Goal: Task Accomplishment & Management: Use online tool/utility

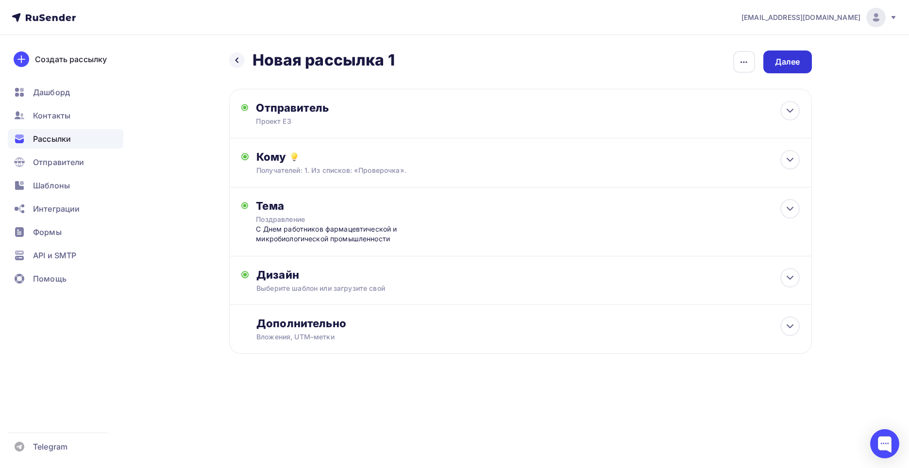
click at [790, 62] on div "Далее" at bounding box center [787, 61] width 25 height 11
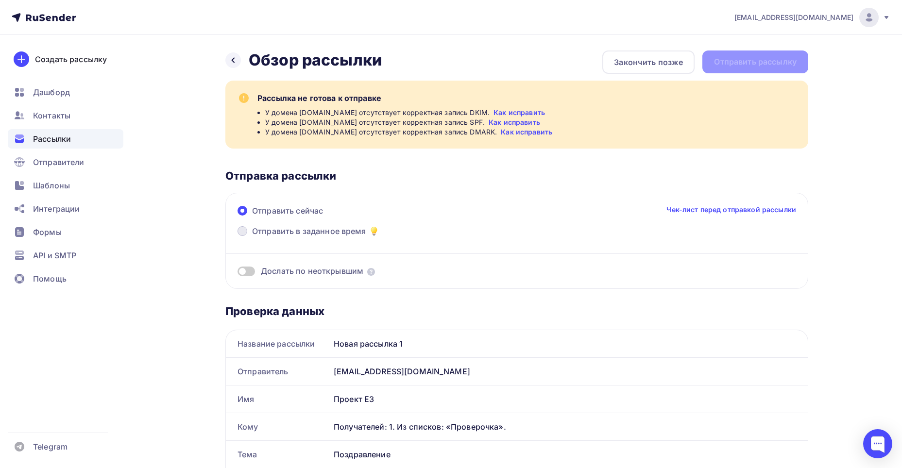
click at [342, 231] on span "Отправить в заданное время" at bounding box center [309, 231] width 114 height 12
click at [252, 237] on input "Отправить в заданное время" at bounding box center [252, 237] width 0 height 0
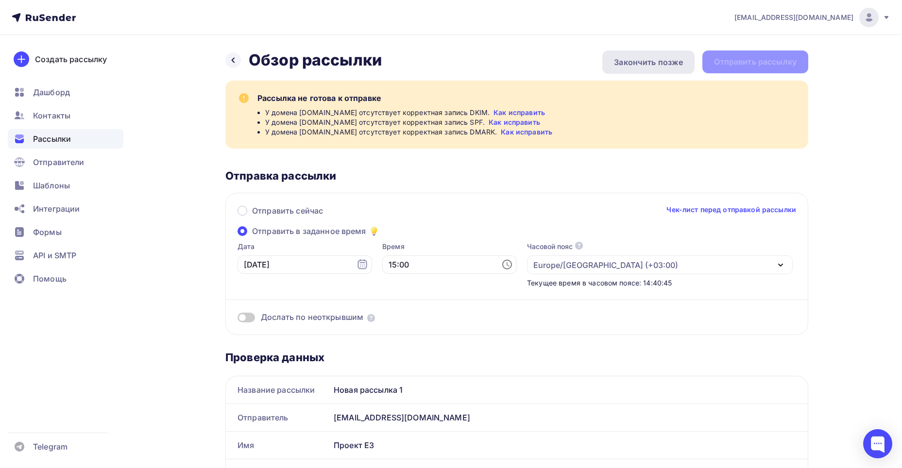
click at [663, 58] on div "Закончить позже" at bounding box center [648, 62] width 69 height 12
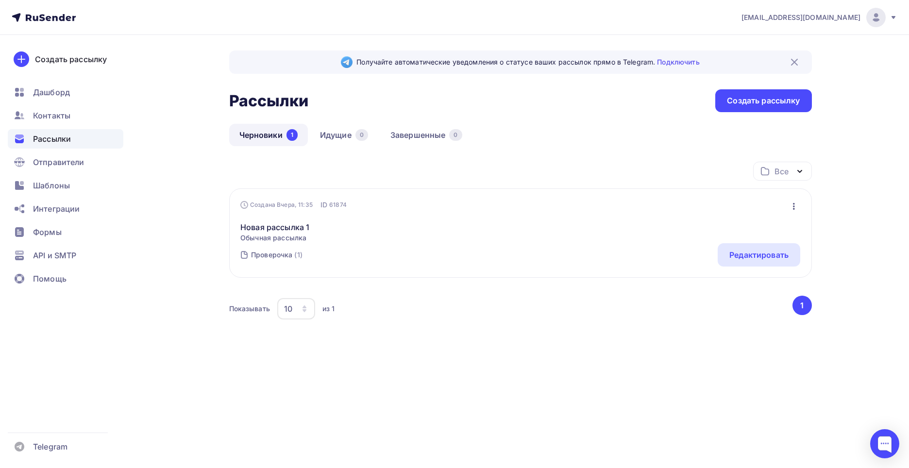
click at [751, 112] on div "Получайте автоматические уведомления о статусе ваших рассылок прямо в Telegram.…" at bounding box center [520, 202] width 583 height 305
click at [748, 95] on div "Создать рассылку" at bounding box center [763, 100] width 96 height 23
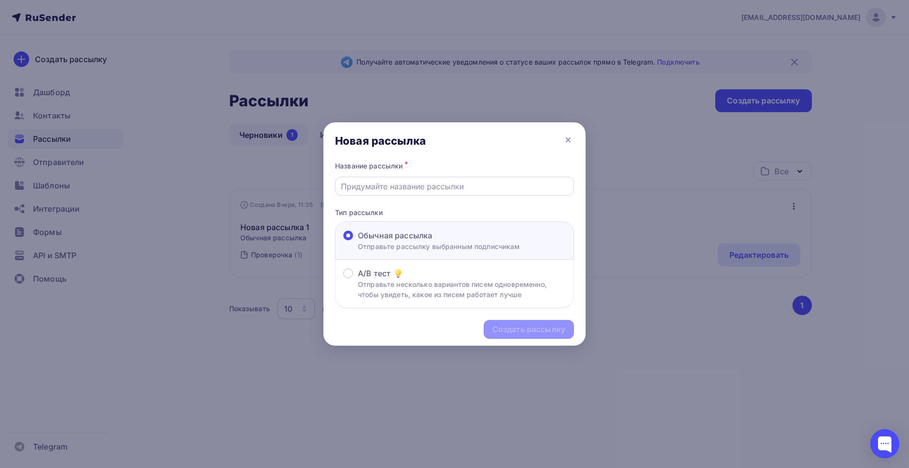
click at [404, 183] on input "text" at bounding box center [455, 187] width 228 height 12
type input "П"
type input "О Продукте"
click at [547, 328] on div "Создать рассылку" at bounding box center [528, 329] width 73 height 11
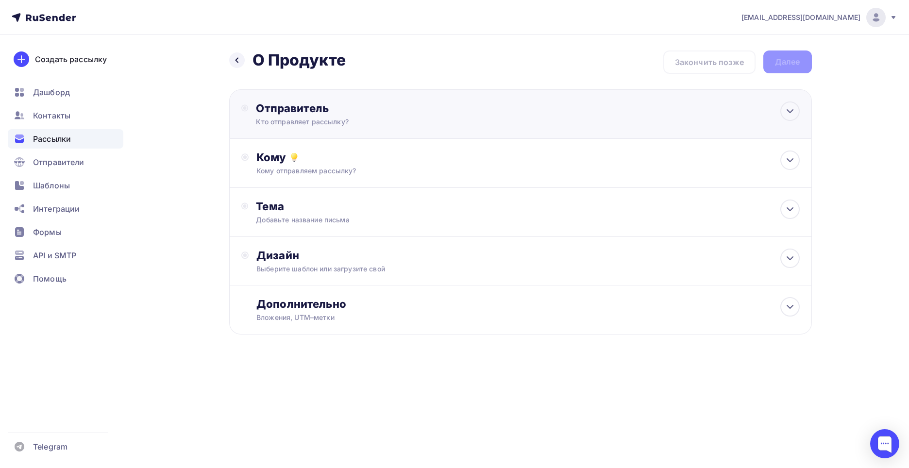
click at [321, 117] on div "Отправитель Кто отправляет рассылку? Email * [EMAIL_ADDRESS][DOMAIN_NAME] [EMAI…" at bounding box center [361, 113] width 210 height 25
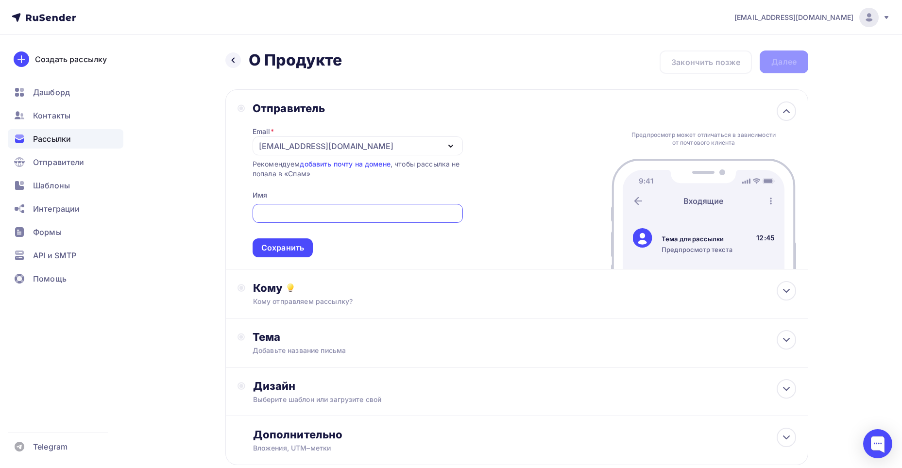
click at [253, 190] on div "Email * [EMAIL_ADDRESS][DOMAIN_NAME] [EMAIL_ADDRESS][DOMAIN_NAME] Добавить отпр…" at bounding box center [357, 186] width 210 height 142
click at [322, 107] on div "Отправитель" at bounding box center [357, 108] width 210 height 14
click at [334, 101] on div "Отправитель Email * [EMAIL_ADDRESS][DOMAIN_NAME] [EMAIL_ADDRESS][DOMAIN_NAME] Д…" at bounding box center [516, 179] width 583 height 180
click at [235, 85] on div "Назад О Продукте О Продукте Закончить позже Далее Отправитель Email * [EMAIL_AD…" at bounding box center [516, 269] width 583 height 438
click at [233, 106] on div "Отправитель Email * [EMAIL_ADDRESS][DOMAIN_NAME] [EMAIL_ADDRESS][DOMAIN_NAME] Д…" at bounding box center [516, 179] width 583 height 180
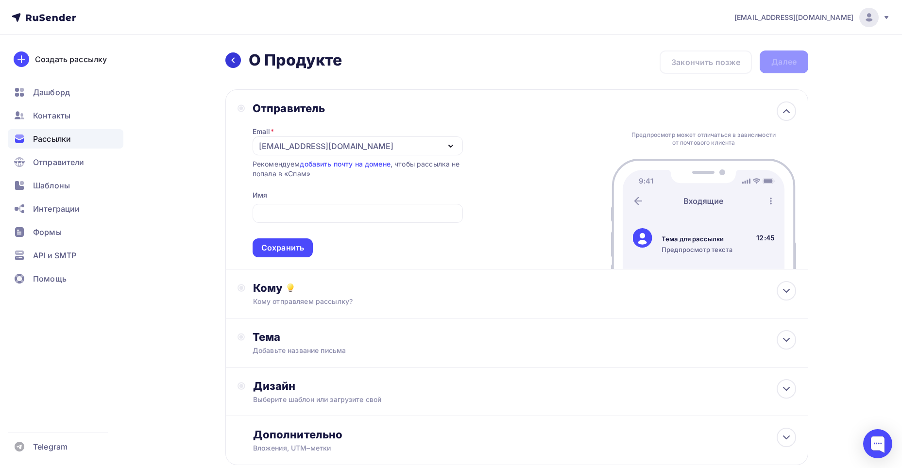
click at [237, 57] on div at bounding box center [233, 60] width 16 height 16
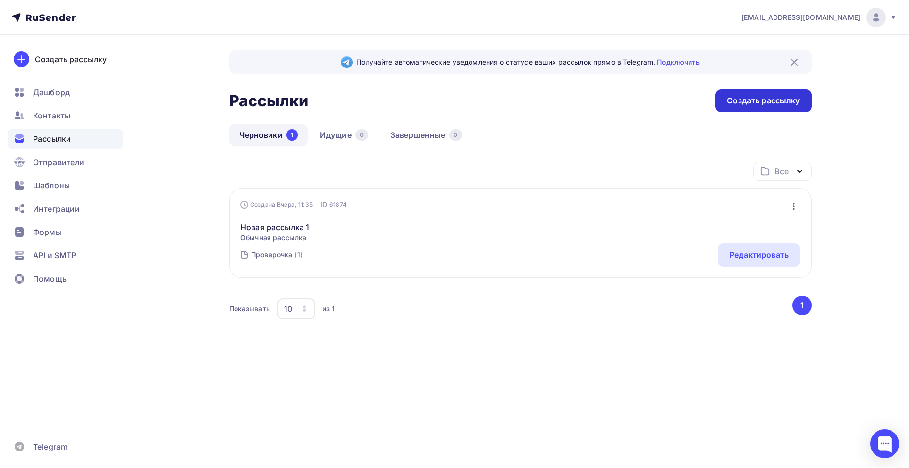
click at [776, 108] on div "Создать рассылку" at bounding box center [763, 100] width 96 height 23
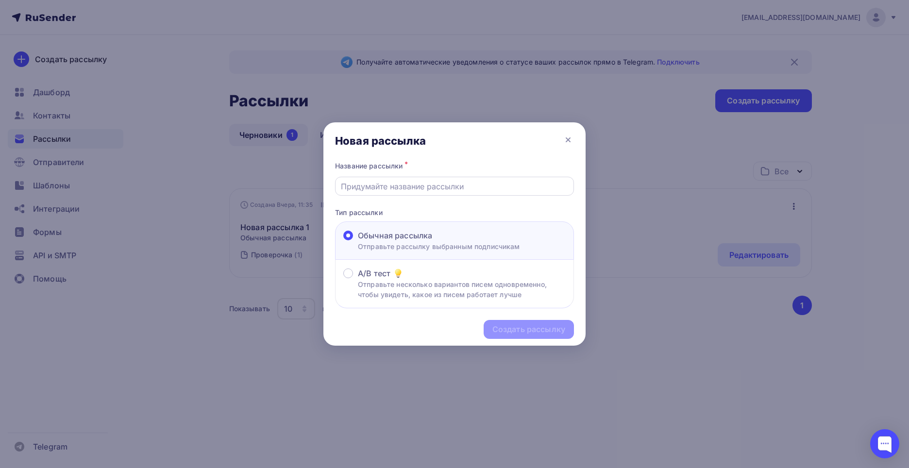
click at [414, 187] on input "text" at bounding box center [455, 187] width 228 height 12
type input "О Продукте"
click at [510, 323] on div "Создать рассылку" at bounding box center [529, 329] width 90 height 19
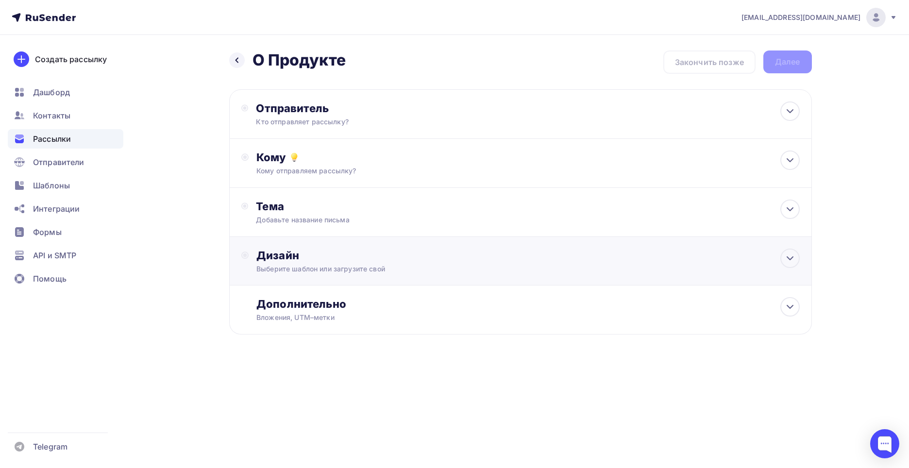
click at [301, 252] on div "Дизайн" at bounding box center [527, 256] width 543 height 14
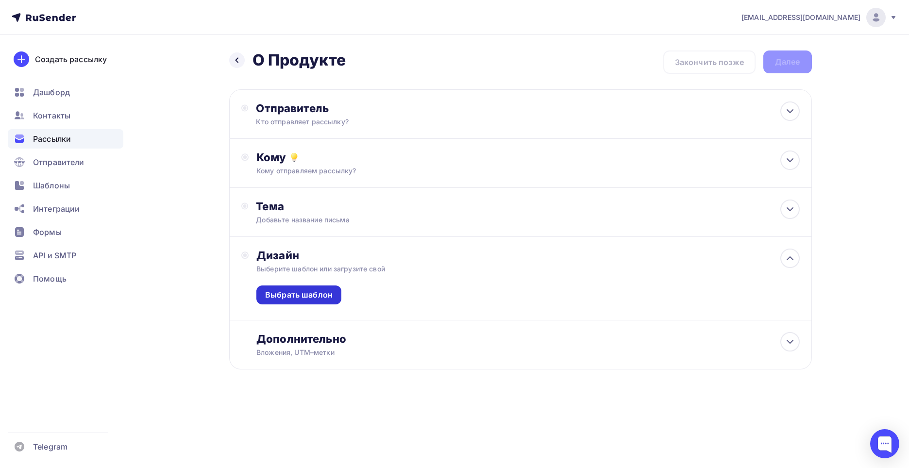
click at [310, 298] on div "Выбрать шаблон" at bounding box center [298, 294] width 67 height 11
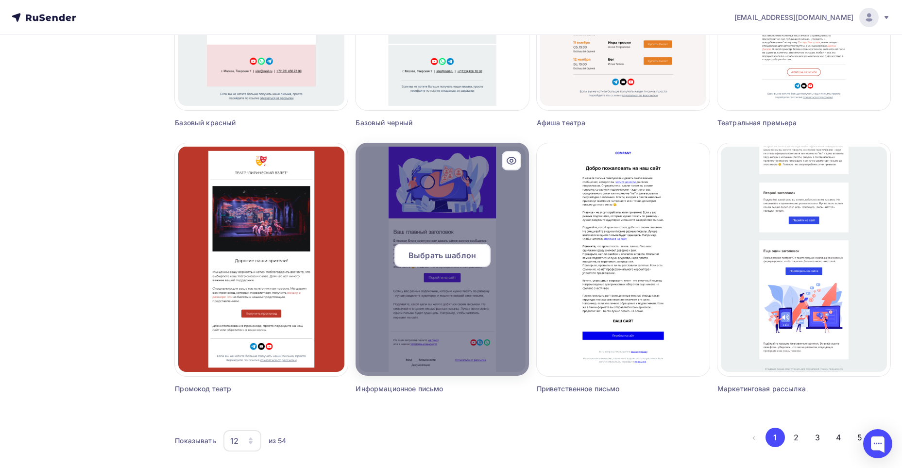
scroll to position [528, 0]
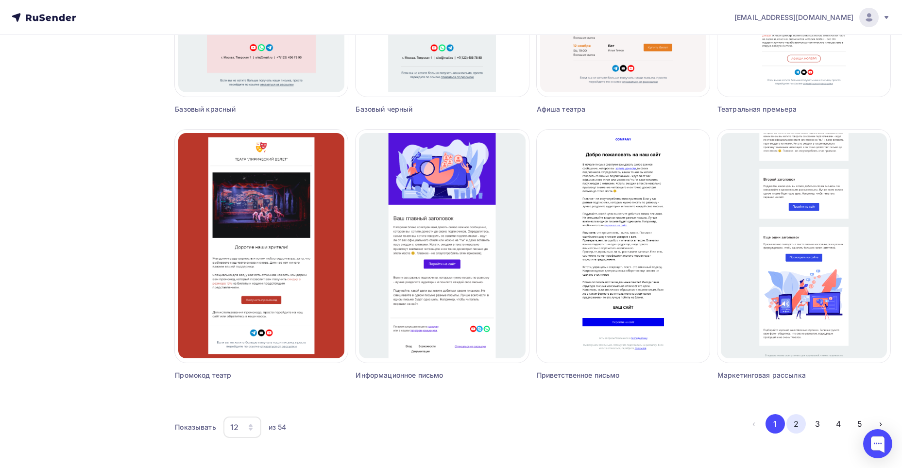
click at [795, 419] on button "2" at bounding box center [795, 423] width 19 height 19
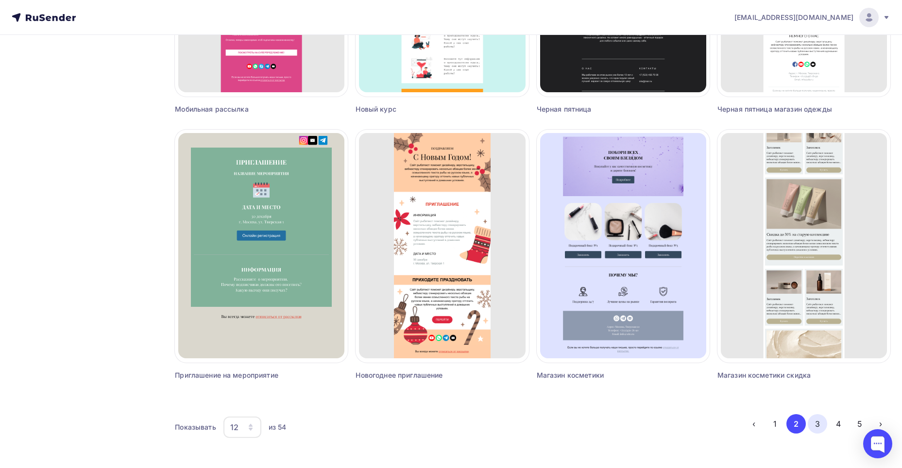
click at [813, 418] on button "3" at bounding box center [817, 423] width 19 height 19
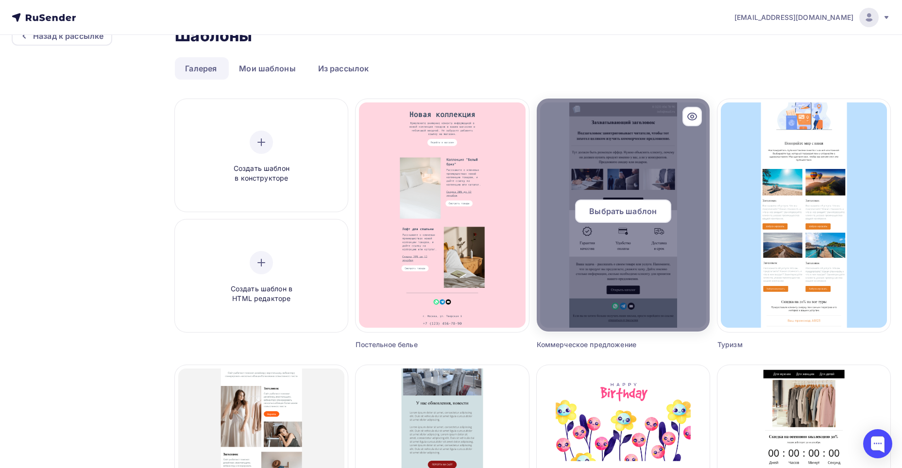
scroll to position [0, 0]
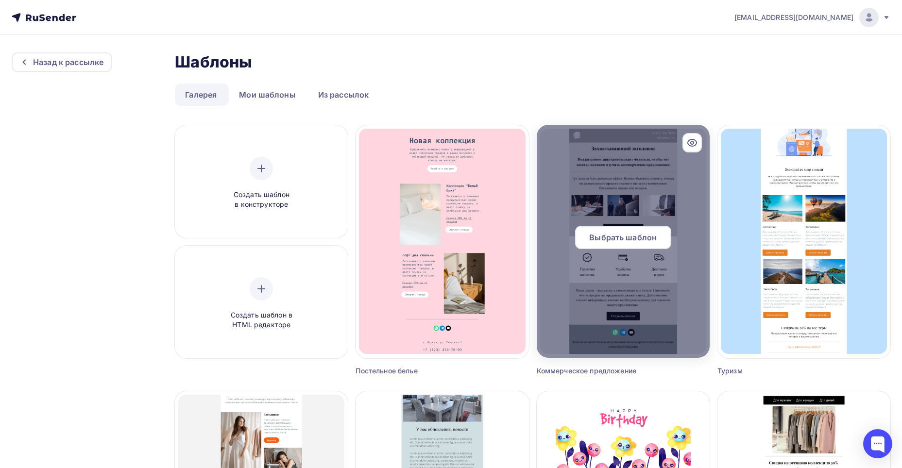
click at [690, 330] on div at bounding box center [623, 241] width 173 height 233
click at [614, 242] on span "Выбрать шаблон" at bounding box center [622, 238] width 67 height 12
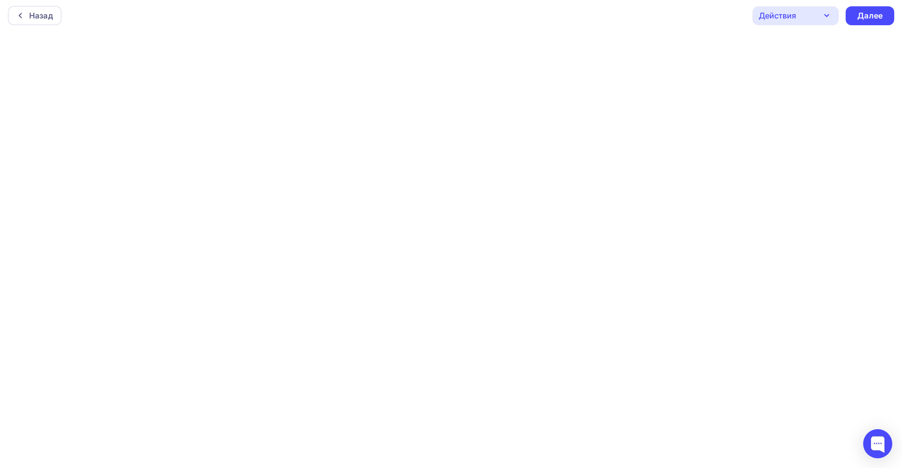
scroll to position [2, 0]
click at [875, 17] on div "Далее" at bounding box center [869, 15] width 25 height 11
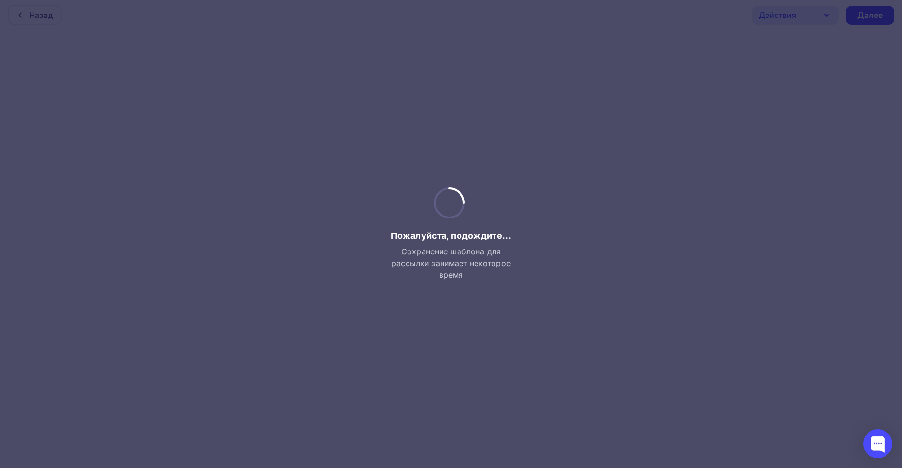
click at [312, 219] on div at bounding box center [451, 234] width 902 height 468
drag, startPoint x: 312, startPoint y: 219, endPoint x: 296, endPoint y: 225, distance: 17.4
click at [300, 224] on div at bounding box center [451, 234] width 902 height 468
click at [265, 223] on div at bounding box center [451, 234] width 902 height 468
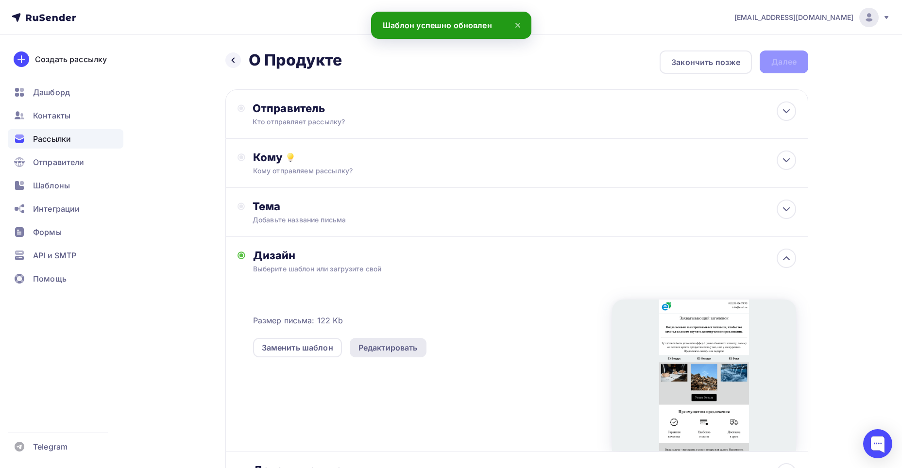
click at [386, 348] on div "Редактировать" at bounding box center [387, 348] width 59 height 12
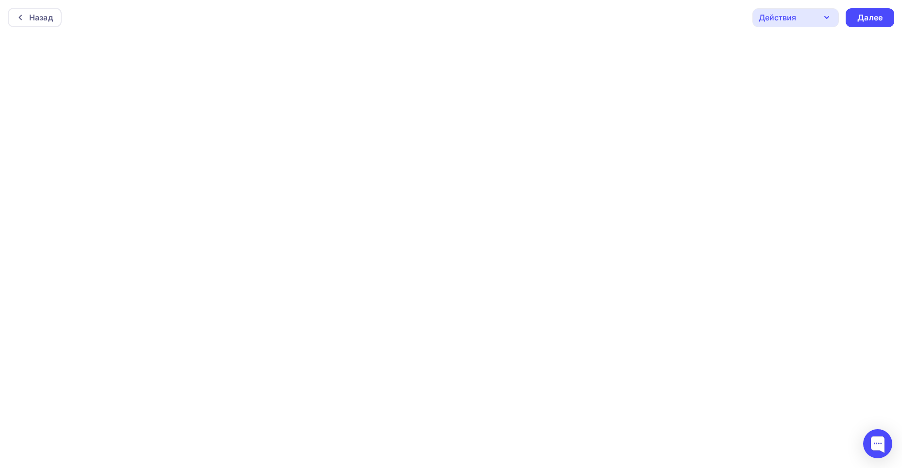
click at [555, 13] on div "Назад Действия Отправить тестовое письмо Предпросмотр Сохранить в Мои шаблоны В…" at bounding box center [451, 17] width 902 height 35
click at [857, 16] on div "Далее" at bounding box center [869, 17] width 49 height 19
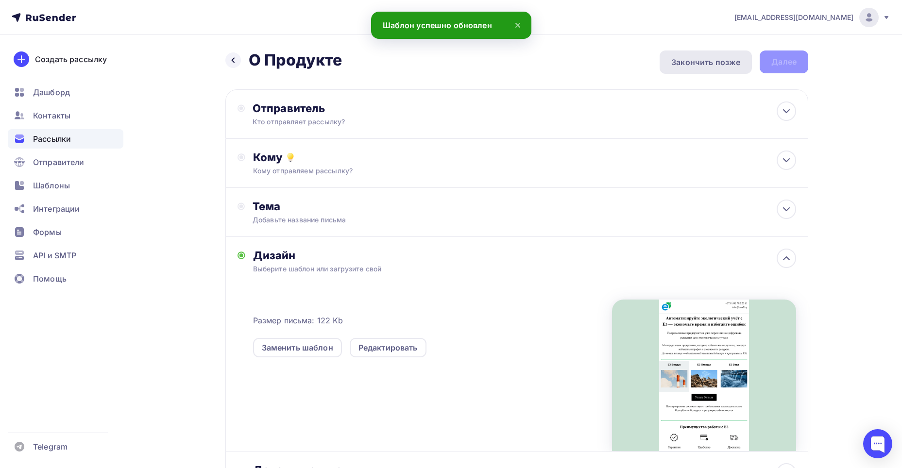
click at [710, 61] on div "Закончить позже" at bounding box center [705, 62] width 69 height 12
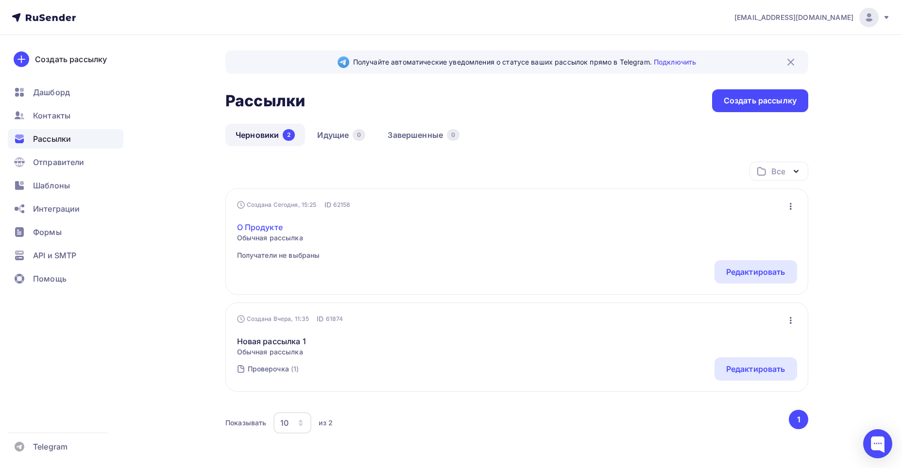
click at [250, 224] on link "О Продукте" at bounding box center [278, 227] width 83 height 12
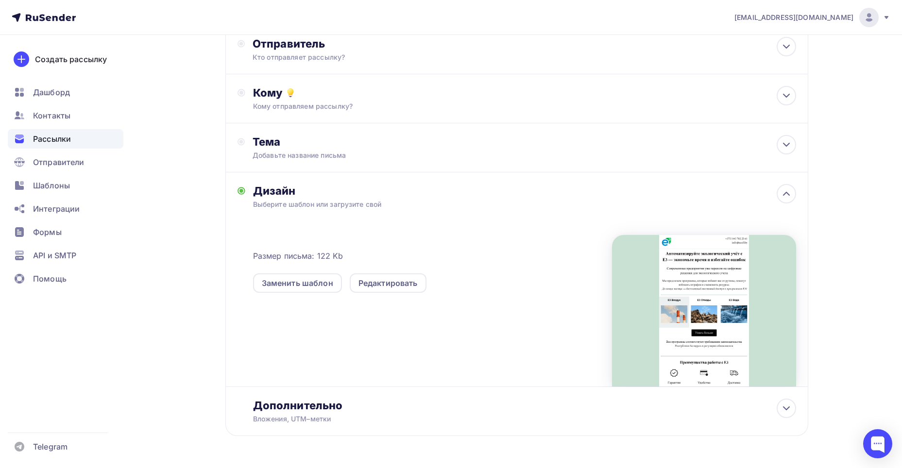
scroll to position [81, 0]
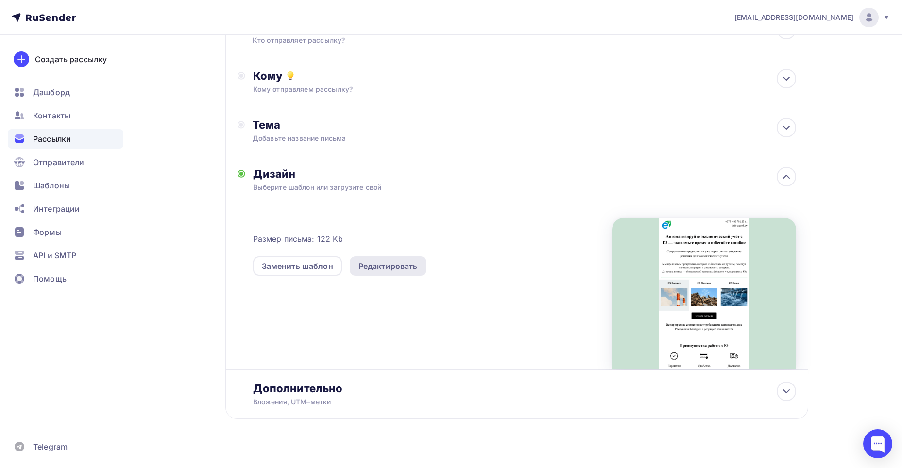
click at [373, 271] on div "Редактировать" at bounding box center [387, 266] width 59 height 12
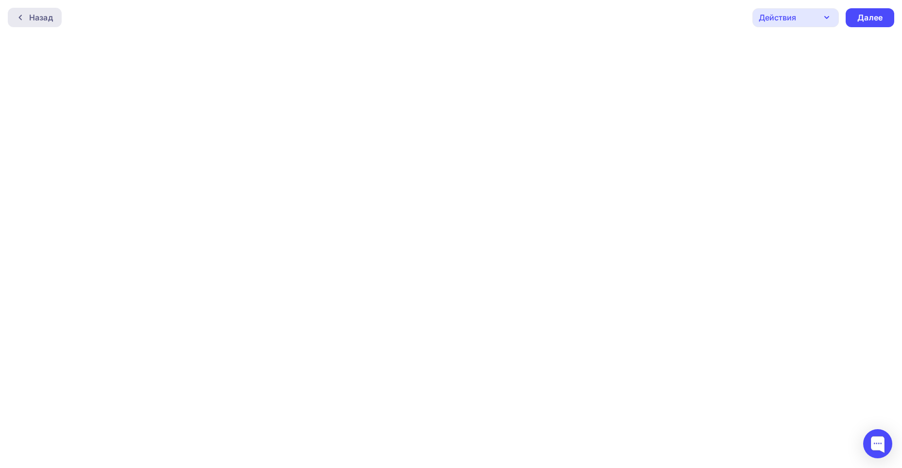
click at [20, 18] on icon at bounding box center [20, 17] width 3 height 5
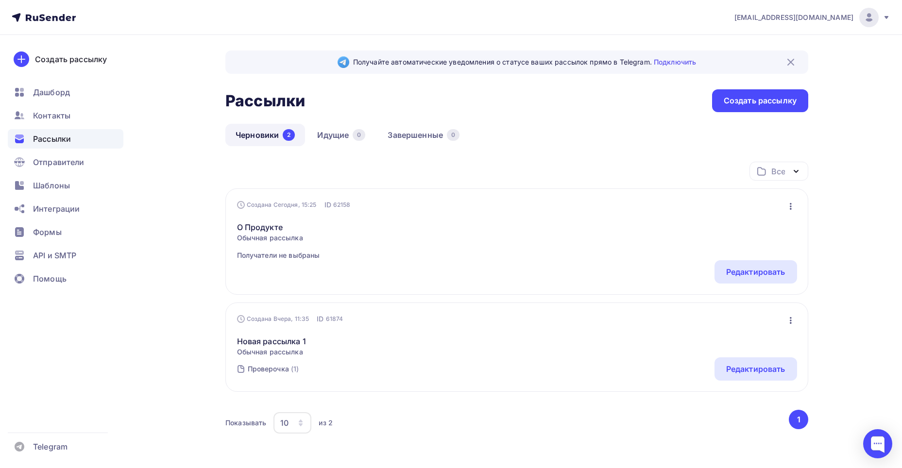
click at [358, 334] on div "Новая рассылка 1 Обычная рассылка Редактировать Копировать Добавить в папку Уда…" at bounding box center [517, 340] width 560 height 33
click at [277, 340] on link "Новая рассылка 1" at bounding box center [271, 342] width 69 height 12
click at [277, 223] on link "О Продукте" at bounding box center [278, 227] width 83 height 12
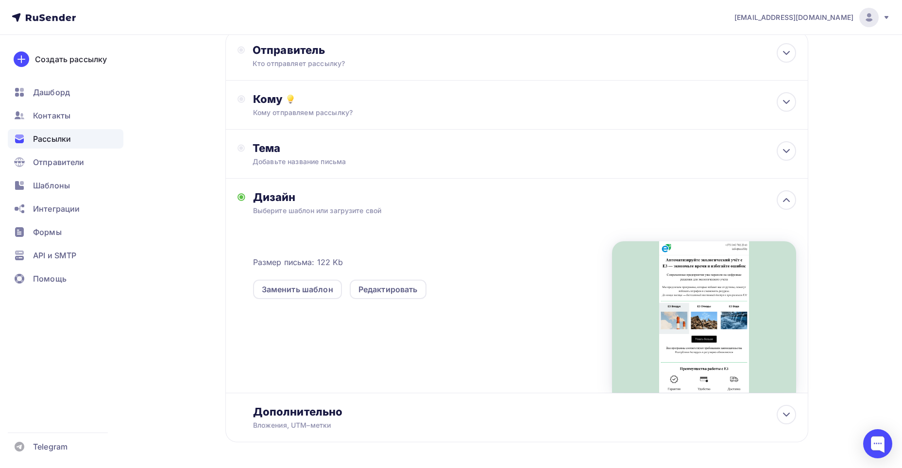
scroll to position [81, 0]
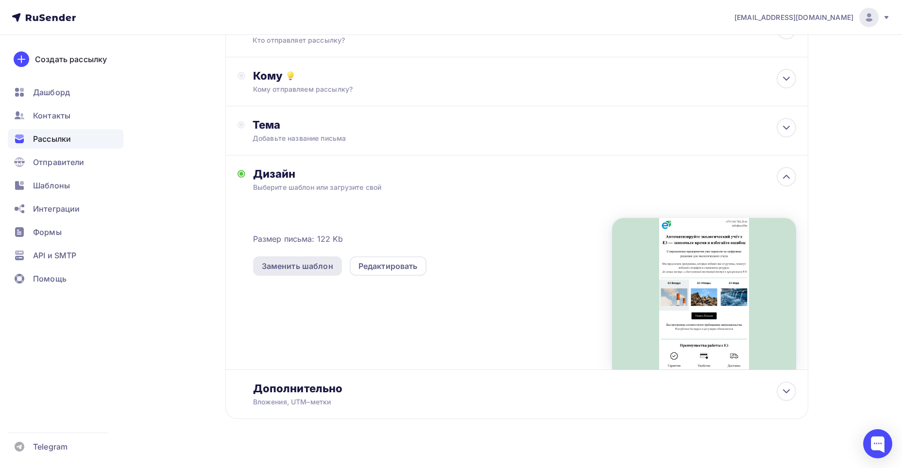
click at [295, 271] on div "Заменить шаблон" at bounding box center [297, 266] width 71 height 12
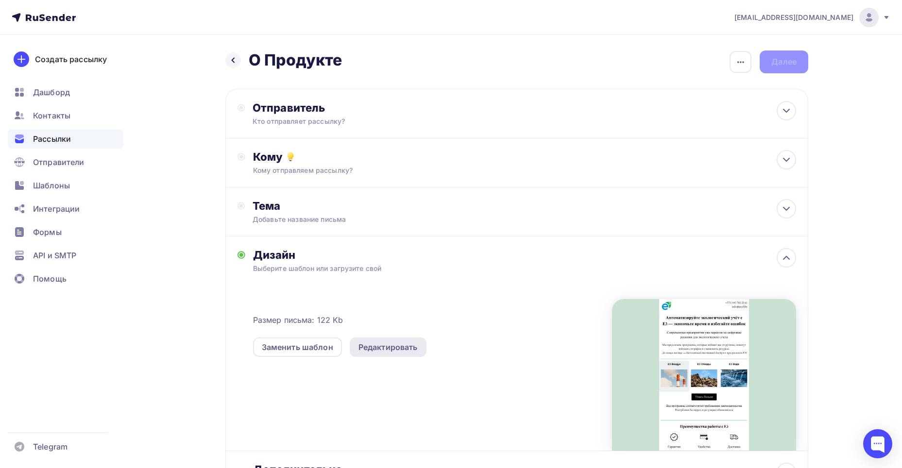
click at [380, 353] on div "Редактировать" at bounding box center [387, 347] width 59 height 12
